Goal: Communication & Community: Answer question/provide support

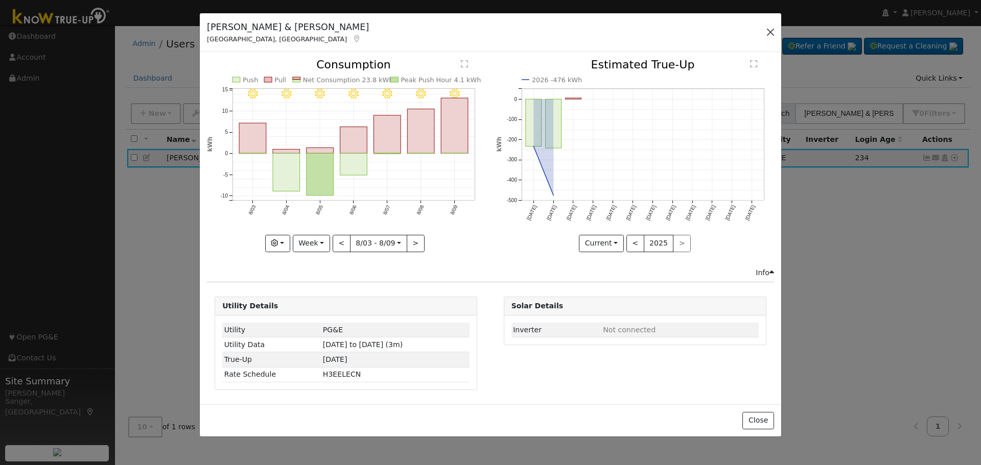
click at [769, 31] on button "button" at bounding box center [770, 32] width 14 height 14
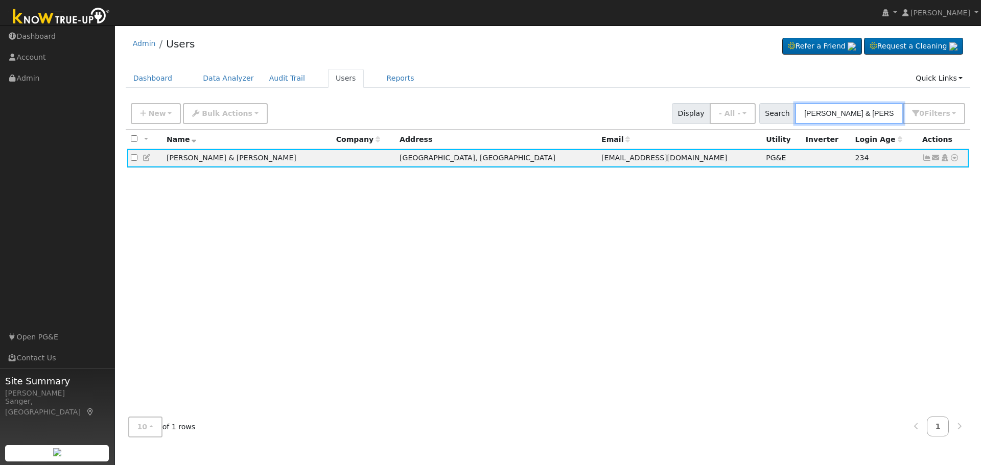
click at [858, 111] on input "[PERSON_NAME] & [PERSON_NAME]" at bounding box center [849, 113] width 108 height 21
paste input "[PERSON_NAME]"
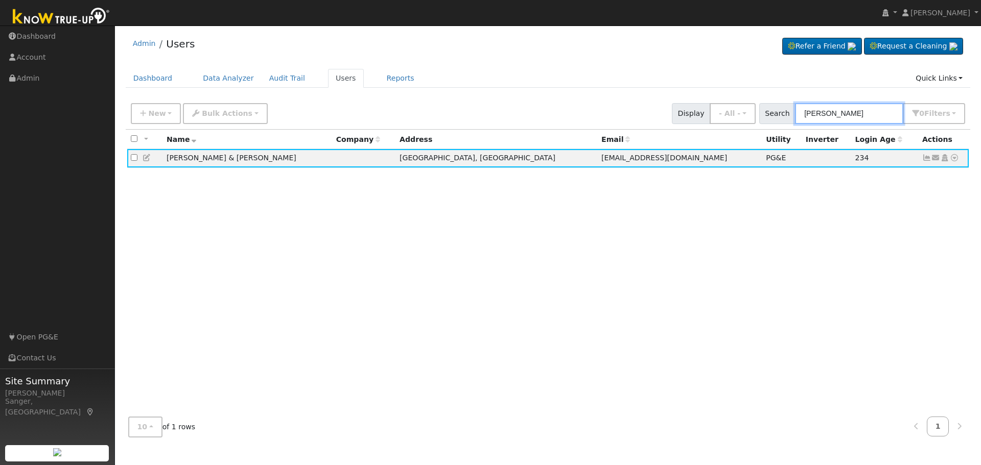
type input "[PERSON_NAME]"
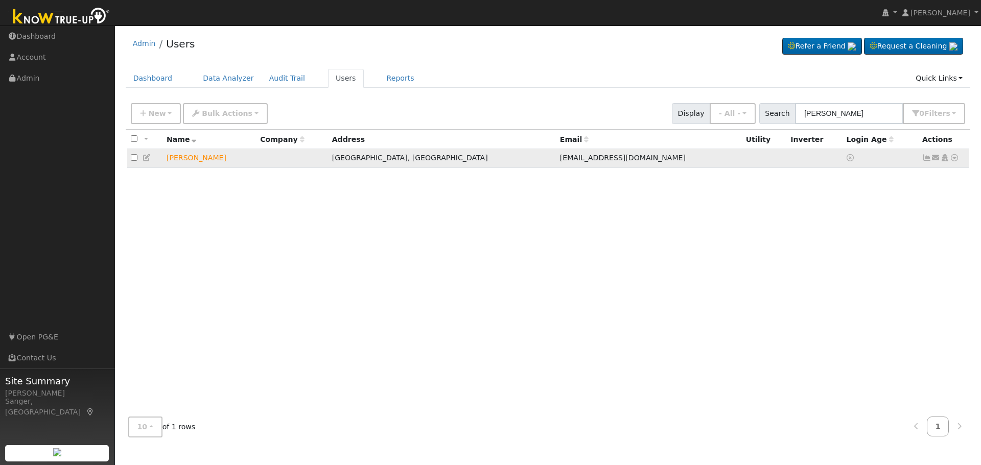
click at [934, 159] on icon at bounding box center [935, 157] width 9 height 7
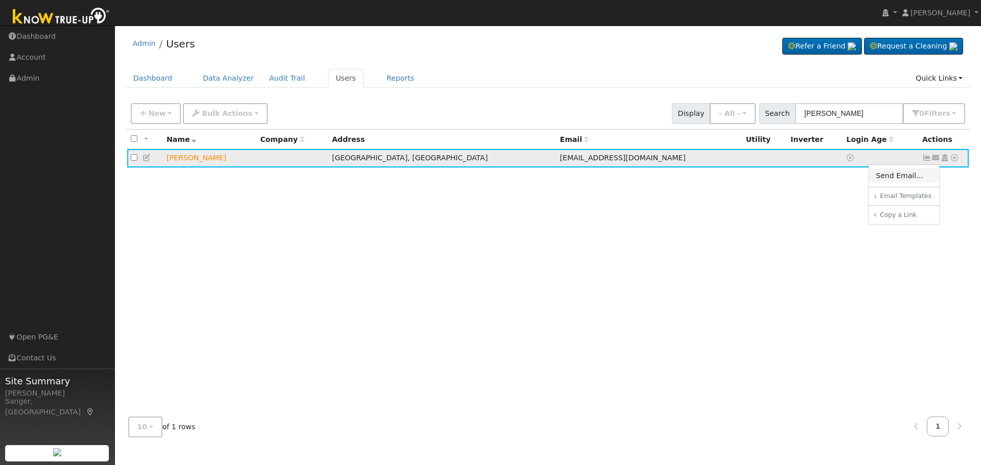
click at [905, 176] on link "Send Email..." at bounding box center [903, 176] width 71 height 14
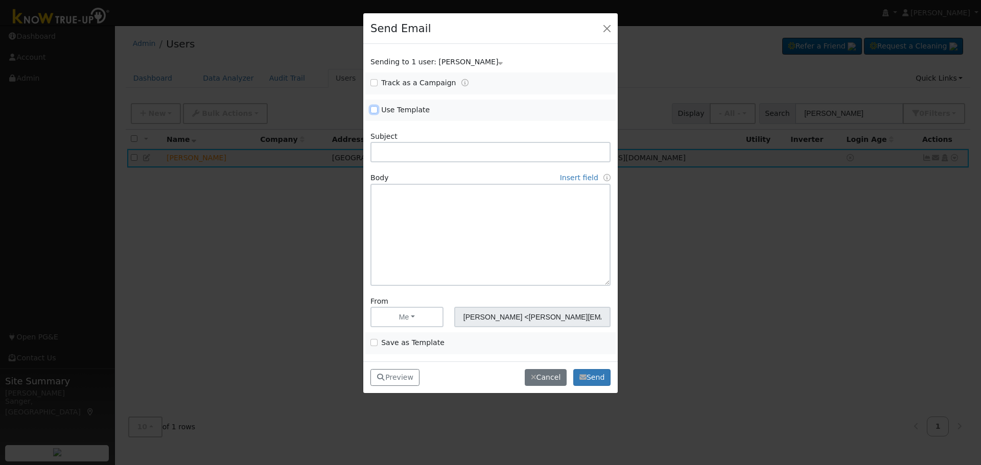
click at [371, 106] on input "Use Template" at bounding box center [373, 109] width 7 height 7
checkbox input "true"
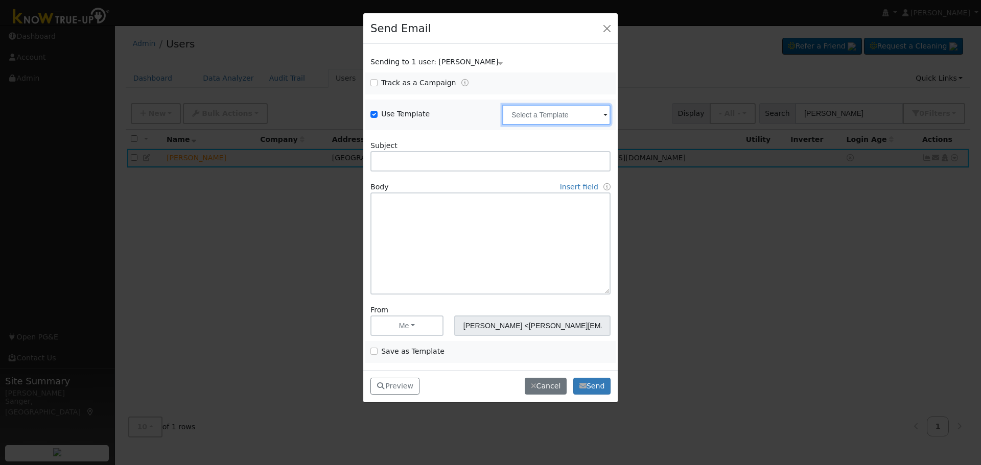
click at [527, 111] on input "text" at bounding box center [556, 115] width 108 height 20
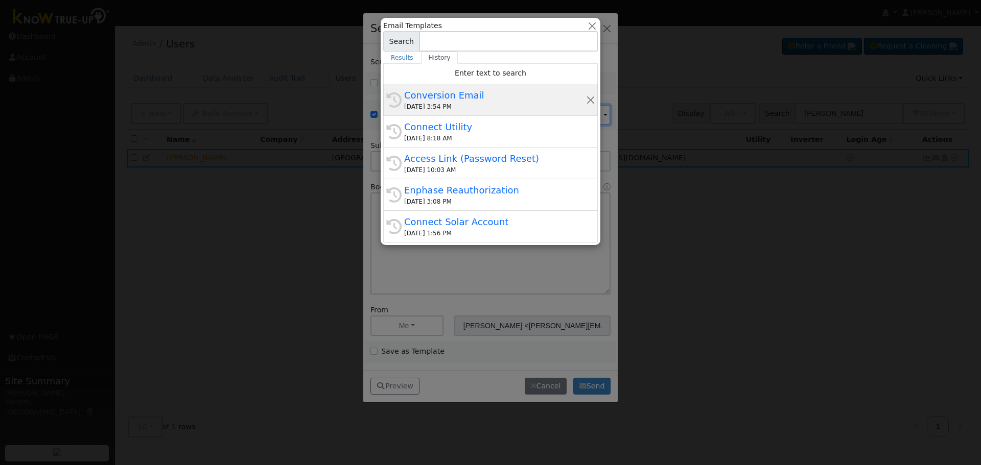
click at [476, 104] on div "[DATE] 3:54 PM" at bounding box center [495, 106] width 182 height 9
type input "Conversion Email"
type input "Connect Your Utility Account"
type textarea "Dear {user_fname}, The first step is to connect your electric utility account. …"
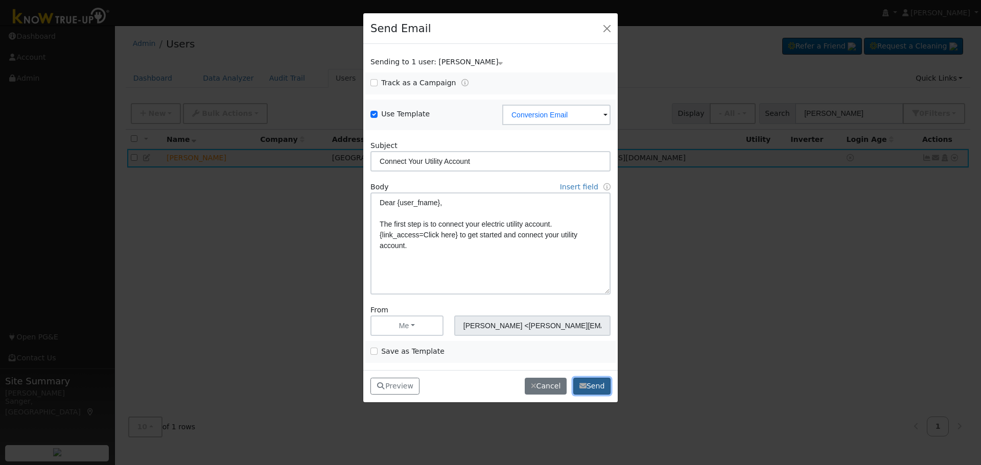
click at [599, 381] on button "Send" at bounding box center [591, 386] width 37 height 17
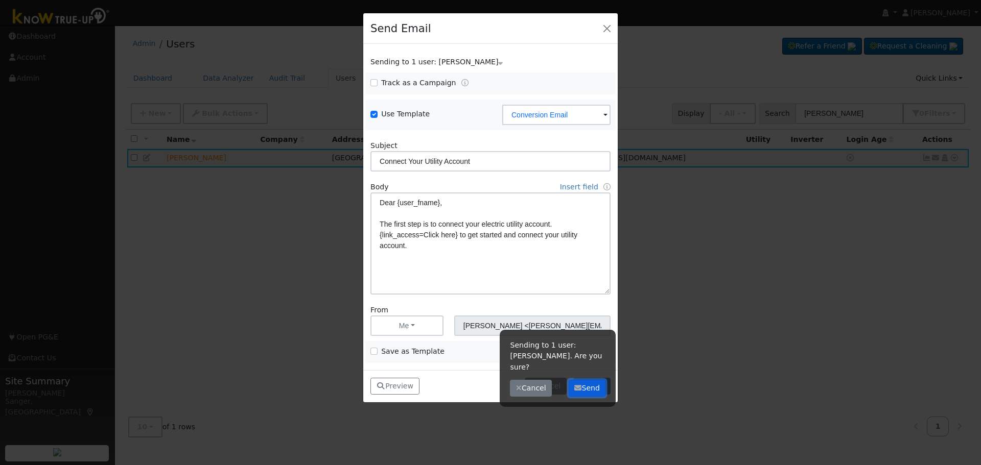
click at [592, 380] on button "Send" at bounding box center [586, 388] width 37 height 17
